Goal: Find contact information: Find contact information

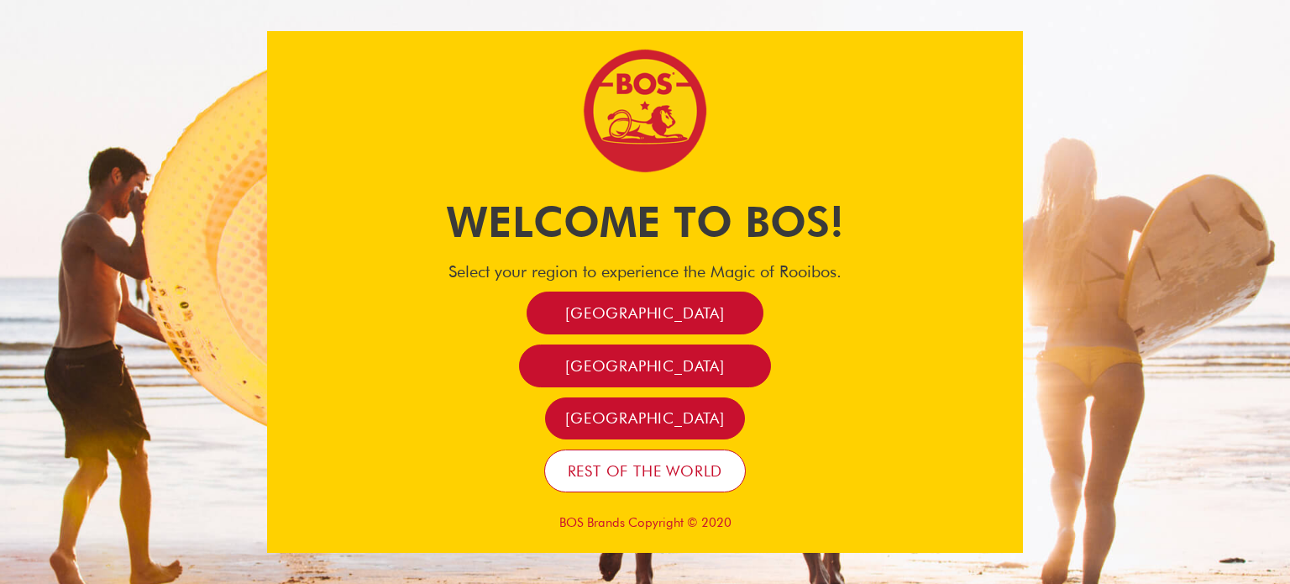
click at [655, 469] on span "Rest of the world" at bounding box center [645, 470] width 155 height 19
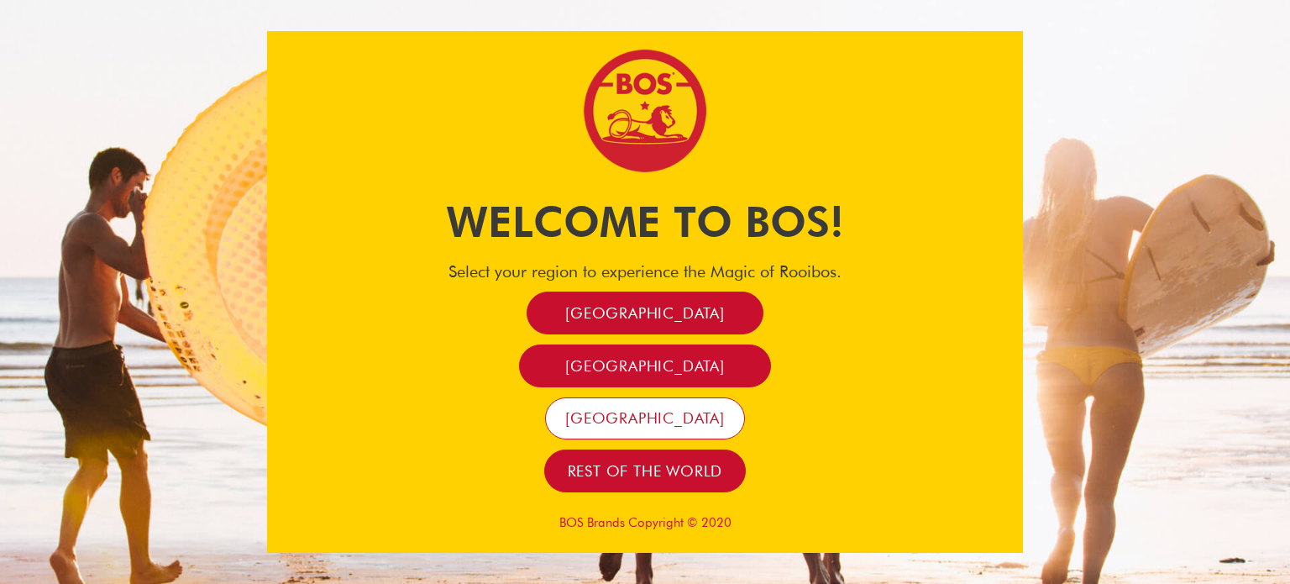
click at [655, 422] on span "[GEOGRAPHIC_DATA]" at bounding box center [645, 417] width 160 height 19
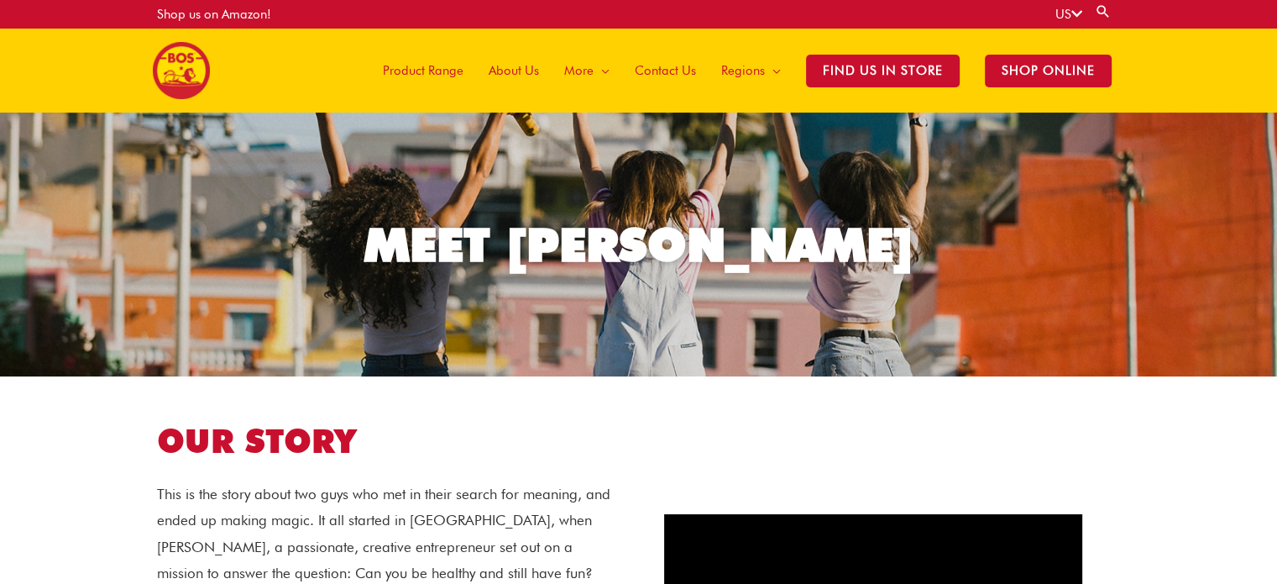
click at [680, 65] on span "Contact Us" at bounding box center [665, 70] width 61 height 50
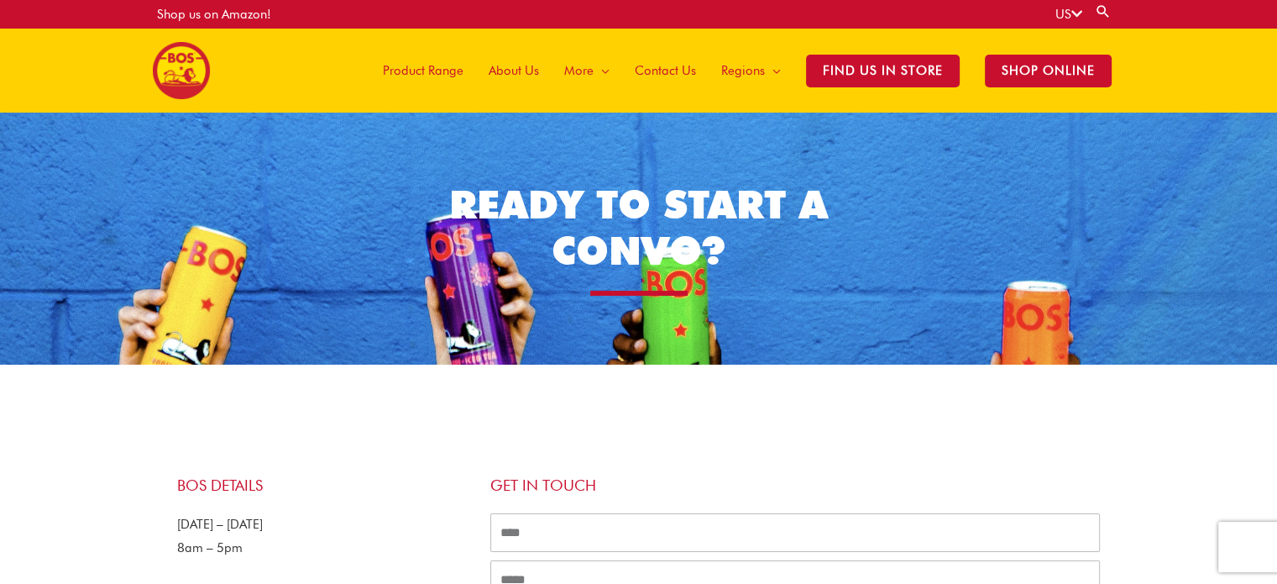
click at [511, 70] on span "About Us" at bounding box center [514, 70] width 50 height 50
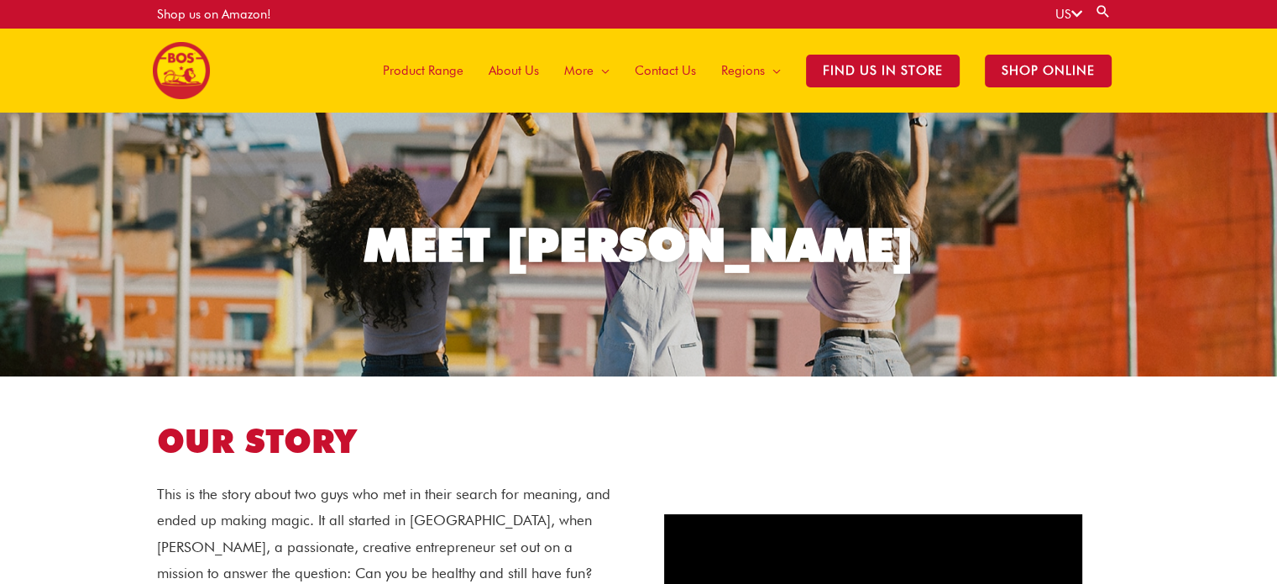
click at [515, 69] on span "About Us" at bounding box center [514, 70] width 50 height 50
click at [430, 69] on span "Product Range" at bounding box center [423, 70] width 81 height 50
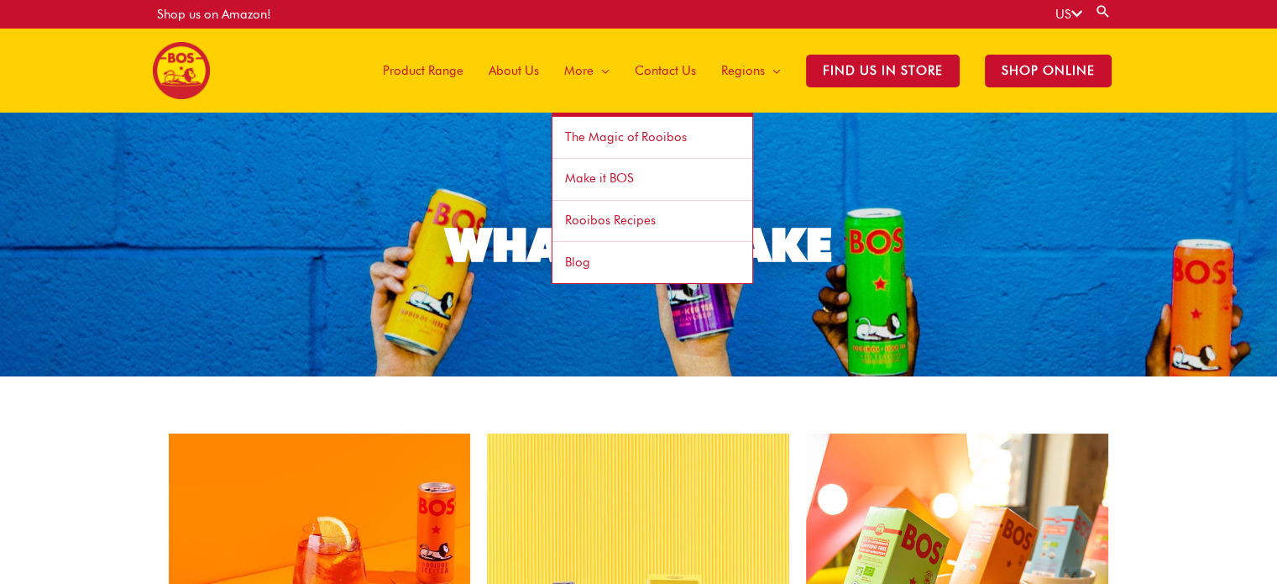
click at [594, 70] on span "More" at bounding box center [578, 70] width 29 height 50
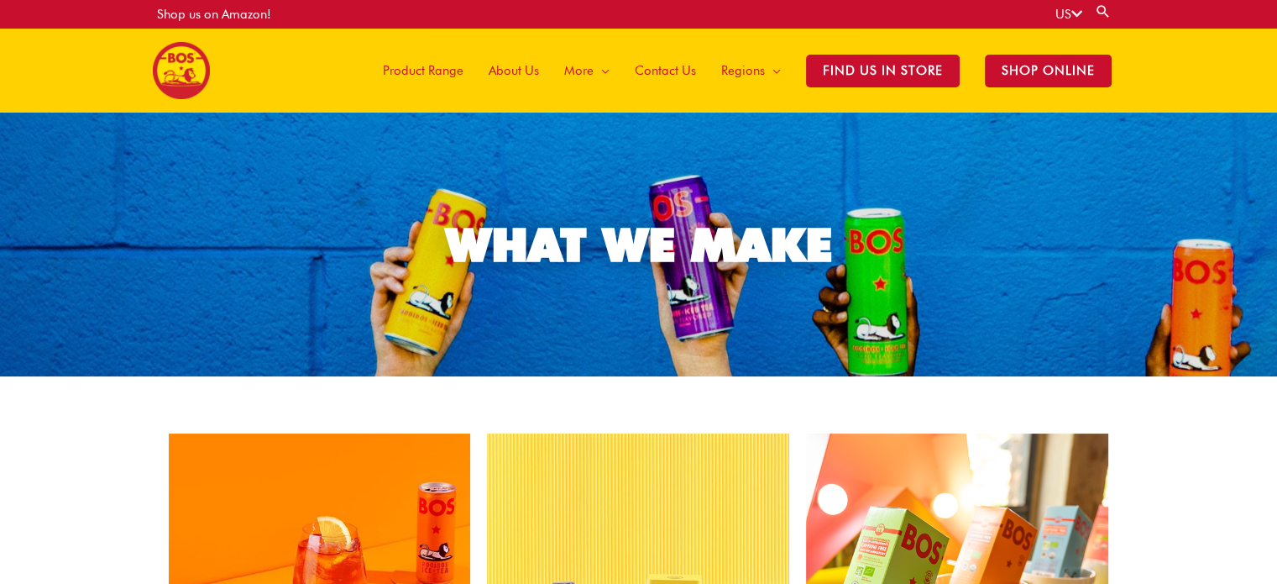
click at [682, 70] on span "Contact Us" at bounding box center [665, 70] width 61 height 50
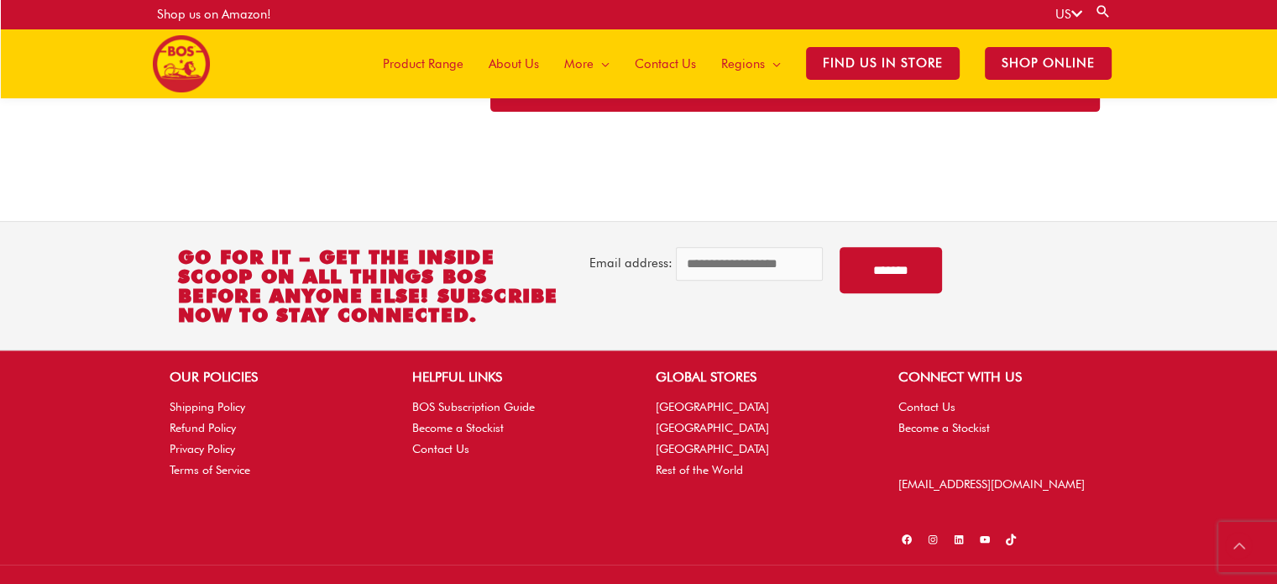
scroll to position [664, 0]
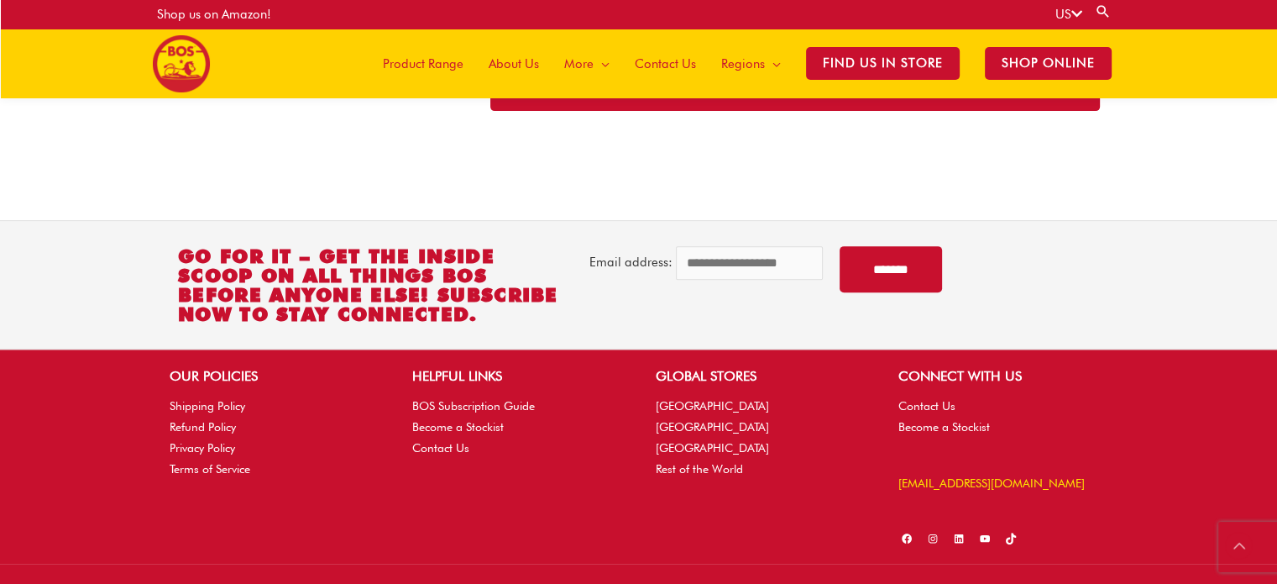
click at [1007, 477] on p "[EMAIL_ADDRESS][DOMAIN_NAME]" at bounding box center [1002, 483] width 209 height 21
drag, startPoint x: 1072, startPoint y: 477, endPoint x: 925, endPoint y: 484, distance: 147.1
click at [913, 489] on p "[EMAIL_ADDRESS][DOMAIN_NAME]" at bounding box center [1002, 483] width 209 height 21
